Goal: Transaction & Acquisition: Purchase product/service

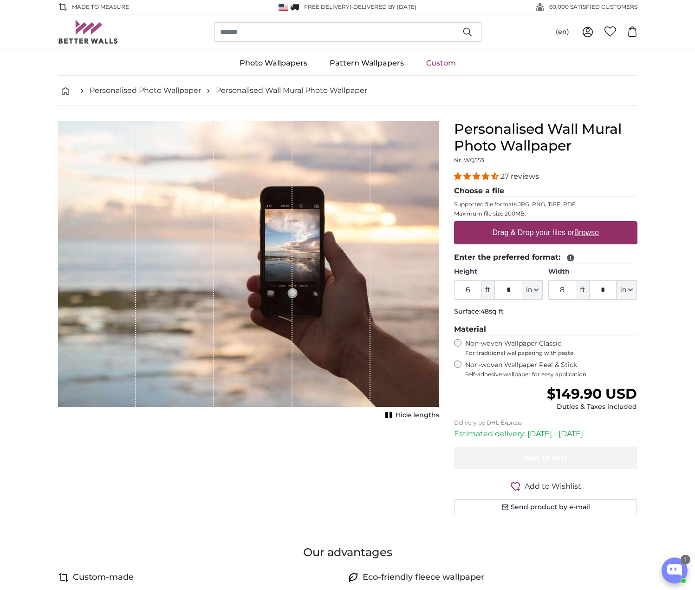
click at [591, 235] on u "Browse" at bounding box center [586, 232] width 25 height 8
click at [591, 224] on input "Drag & Drop your files or Browse" at bounding box center [545, 222] width 183 height 3
click at [633, 289] on button "in" at bounding box center [627, 290] width 20 height 20
click at [569, 285] on input "8" at bounding box center [562, 290] width 28 height 20
drag, startPoint x: 570, startPoint y: 286, endPoint x: 554, endPoint y: 287, distance: 16.4
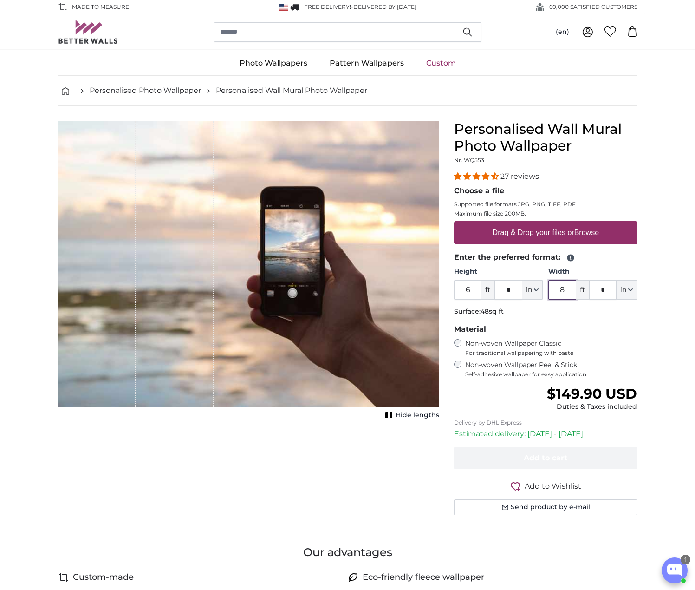
click at [554, 287] on input "8" at bounding box center [562, 290] width 28 height 20
type input "6"
drag, startPoint x: 474, startPoint y: 288, endPoint x: 456, endPoint y: 290, distance: 17.3
click at [456, 290] on input "6" at bounding box center [468, 290] width 28 height 20
type input "4"
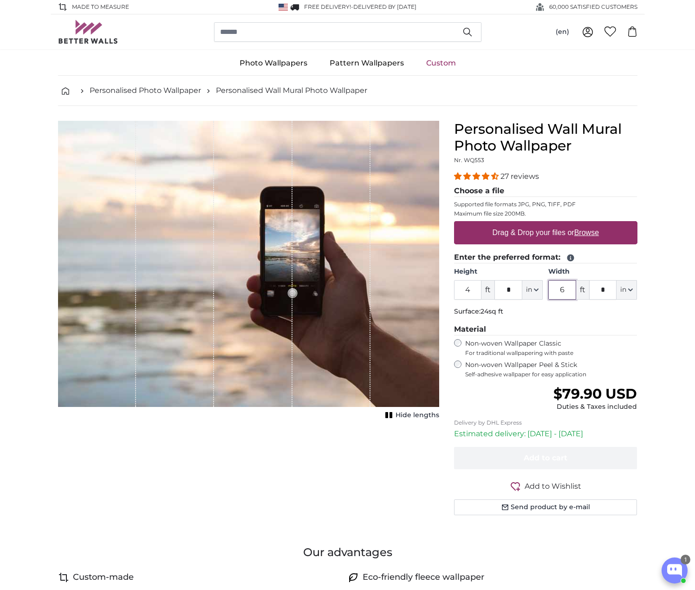
click at [567, 286] on input "6" at bounding box center [562, 290] width 28 height 20
type input "5"
click at [513, 304] on fieldset "Enter the preferred format: Height 4 ft * in Centimeter (cm) Inches (inch) Feet…" at bounding box center [545, 286] width 183 height 68
click at [463, 288] on input "4" at bounding box center [468, 290] width 28 height 20
